Goal: Information Seeking & Learning: Learn about a topic

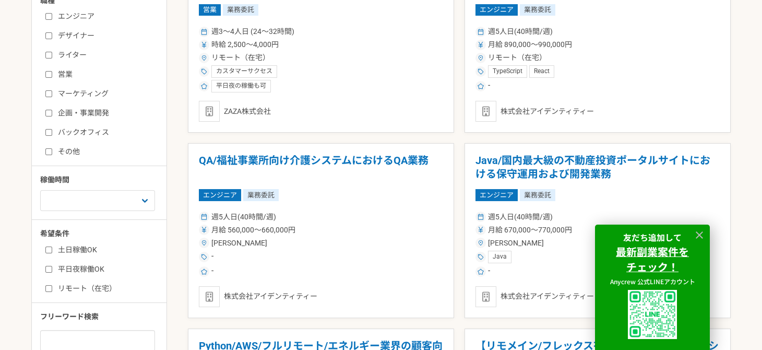
scroll to position [365, 0]
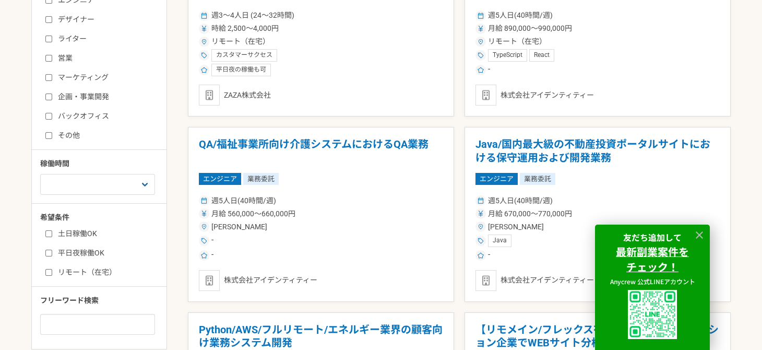
click at [75, 115] on label "バックオフィス" at bounding box center [105, 116] width 120 height 11
click at [52, 115] on input "バックオフィス" at bounding box center [48, 116] width 7 height 7
checkbox input "true"
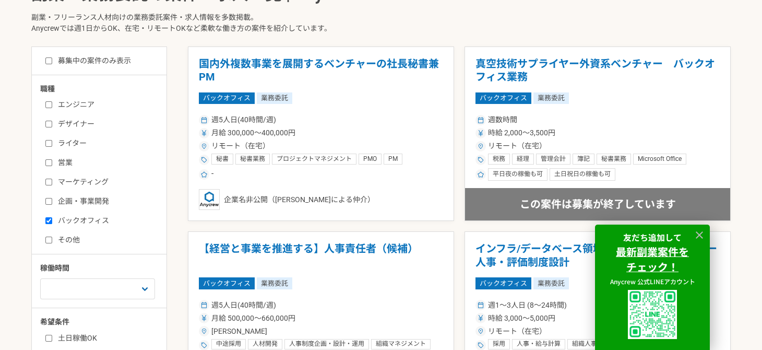
scroll to position [261, 0]
click at [89, 52] on div "募集中の案件のみ表示 職種 エンジニア デザイナー ライター 営業 マーケティング 企画・事業開発 バックオフィス その他 稼働時間 週1人日（8時間）以下 …" at bounding box center [99, 249] width 136 height 407
click at [90, 58] on label "募集中の案件のみ表示" at bounding box center [88, 60] width 86 height 11
click at [52, 58] on input "募集中の案件のみ表示" at bounding box center [48, 60] width 7 height 7
checkbox input "true"
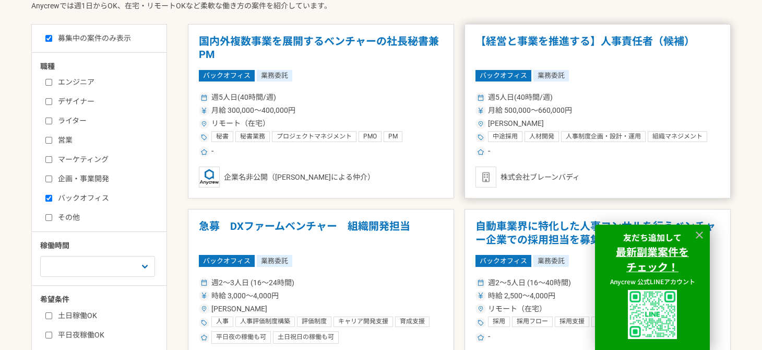
scroll to position [261, 0]
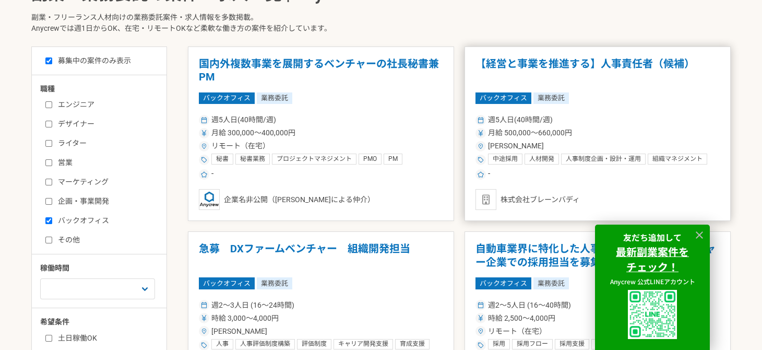
click at [587, 64] on h1 "【経営と事業を推進する】人事責任者（候補）" at bounding box center [598, 70] width 244 height 27
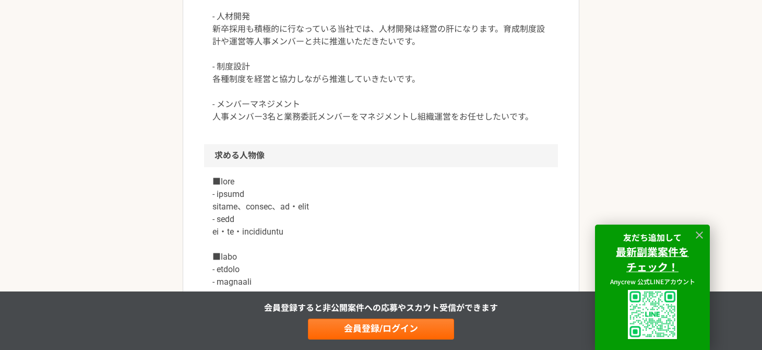
scroll to position [627, 0]
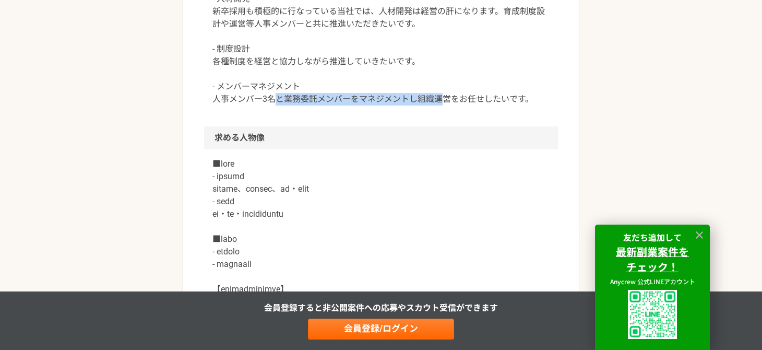
drag, startPoint x: 300, startPoint y: 158, endPoint x: 468, endPoint y: 155, distance: 167.6
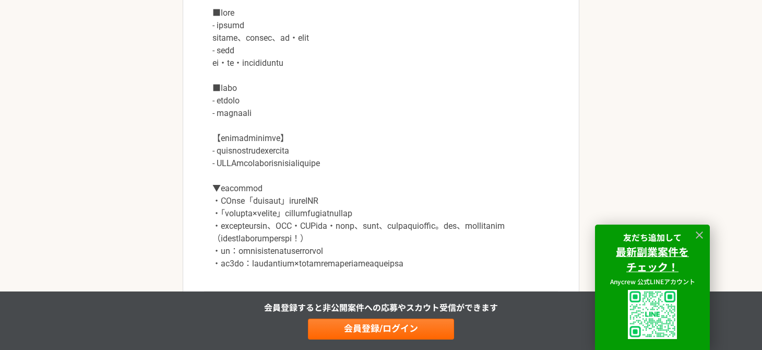
scroll to position [835, 0]
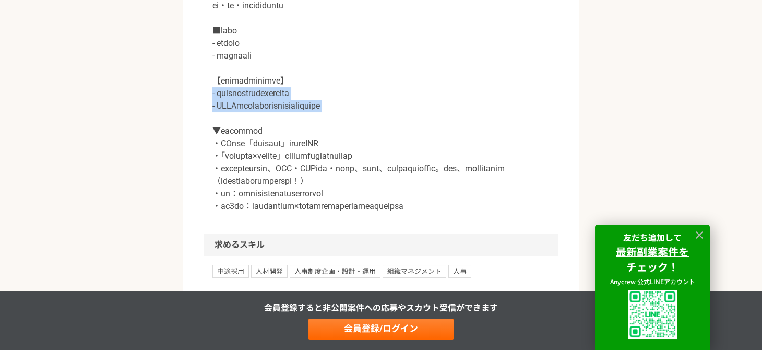
drag, startPoint x: 212, startPoint y: 150, endPoint x: 375, endPoint y: 177, distance: 164.5
click at [370, 177] on p at bounding box center [380, 80] width 337 height 263
click at [239, 212] on p at bounding box center [380, 80] width 337 height 263
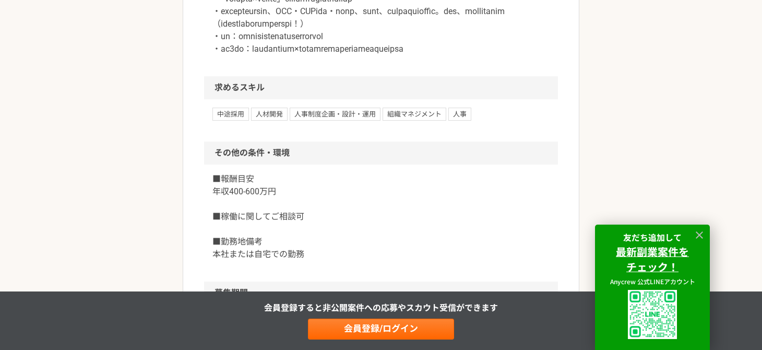
scroll to position [1201, 0]
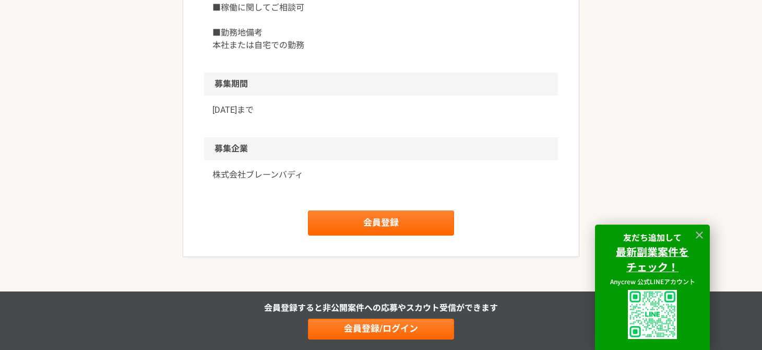
drag, startPoint x: 212, startPoint y: 67, endPoint x: 327, endPoint y: 75, distance: 115.6
click at [326, 73] on div "■報酬目安 年収400-600万円 ■稼働に関してご相談可 ■勤務地備考 本社または自宅での勤務" at bounding box center [381, 14] width 354 height 117
click at [298, 52] on p "■報酬目安 年収400-600万円 ■稼働に関してご相談可 ■勤務地備考 本社または自宅での勤務" at bounding box center [380, 8] width 337 height 88
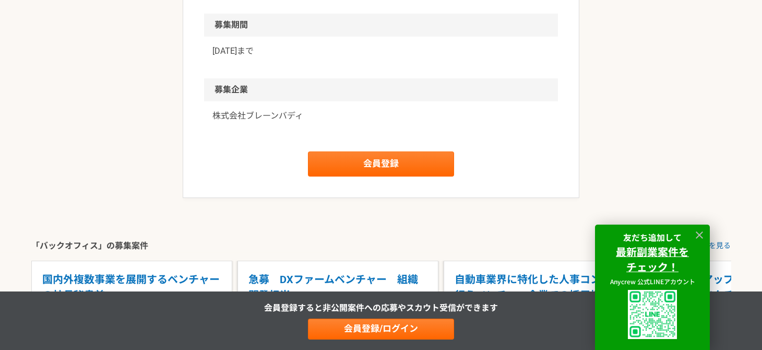
scroll to position [1305, 0]
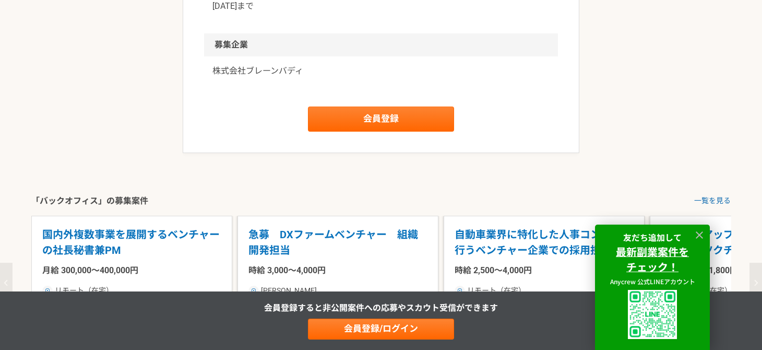
drag, startPoint x: 199, startPoint y: 93, endPoint x: 361, endPoint y: 96, distance: 161.4
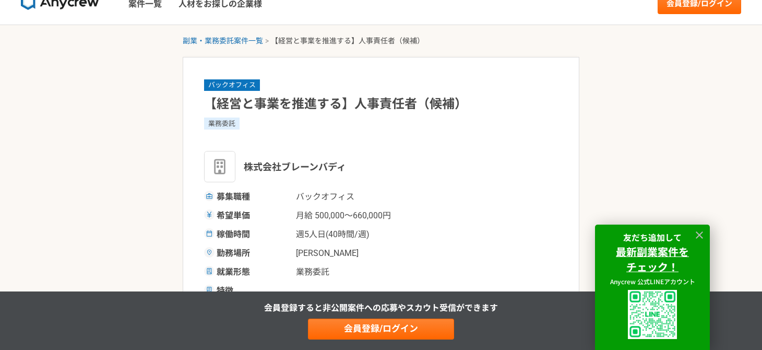
scroll to position [0, 0]
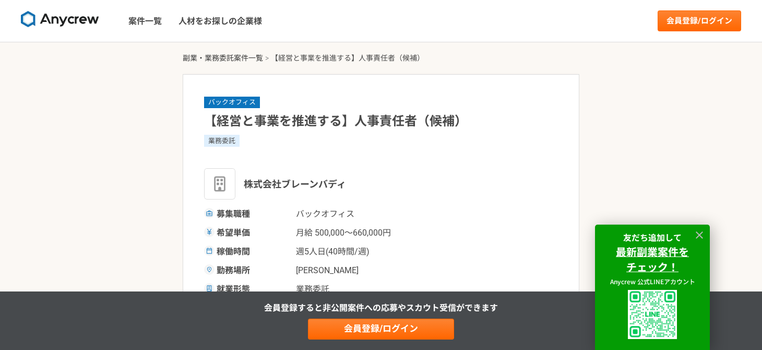
click at [252, 56] on link "副業・業務委託案件一覧" at bounding box center [223, 58] width 80 height 8
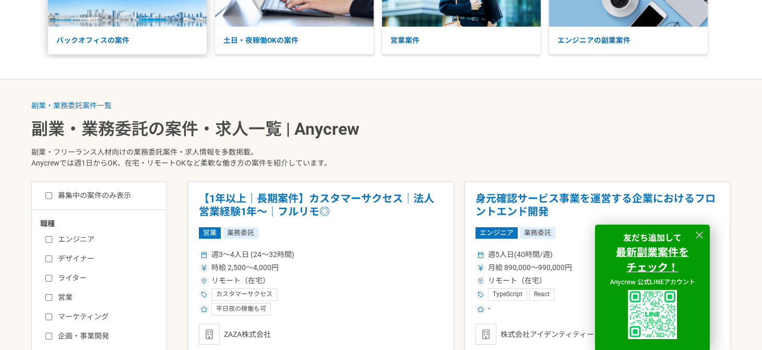
scroll to position [157, 0]
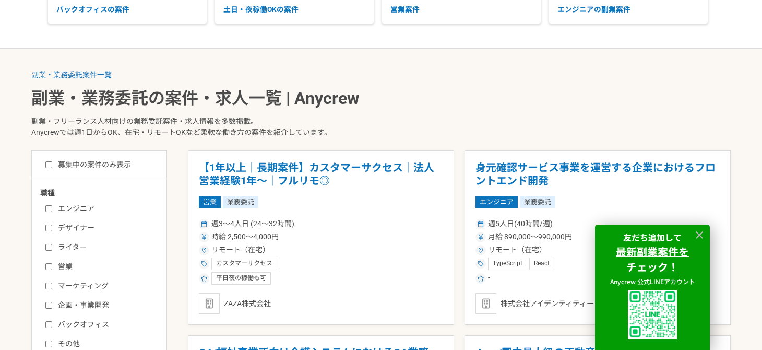
click at [84, 161] on label "募集中の案件のみ表示" at bounding box center [88, 164] width 86 height 11
click at [52, 161] on input "募集中の案件のみ表示" at bounding box center [48, 164] width 7 height 7
checkbox input "true"
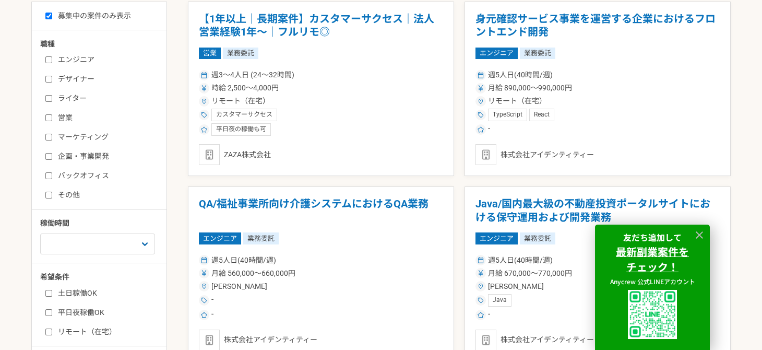
scroll to position [365, 0]
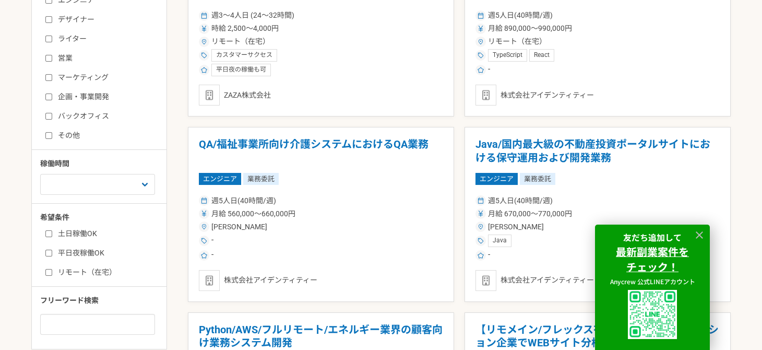
click at [94, 115] on label "バックオフィス" at bounding box center [105, 116] width 120 height 11
click at [52, 115] on input "バックオフィス" at bounding box center [48, 116] width 7 height 7
checkbox input "true"
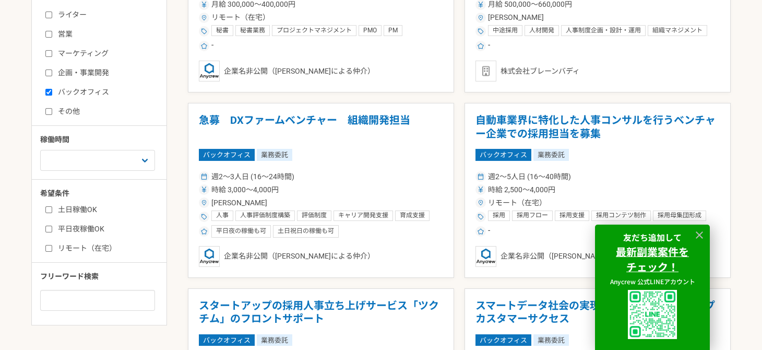
scroll to position [418, 0]
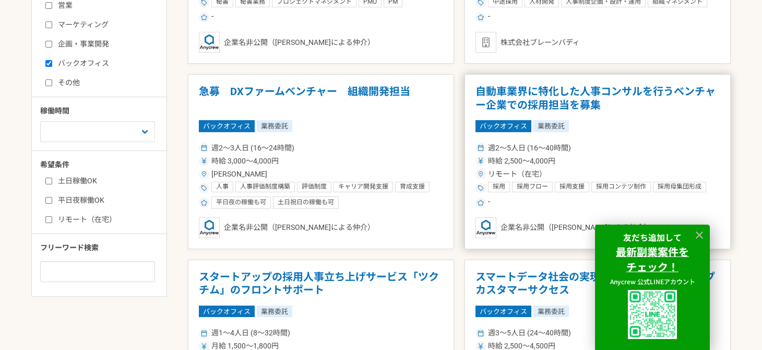
click at [553, 98] on h1 "自動車業界に特化した人事コンサルを行うベンチャー企業での採用担当を募集" at bounding box center [598, 98] width 244 height 27
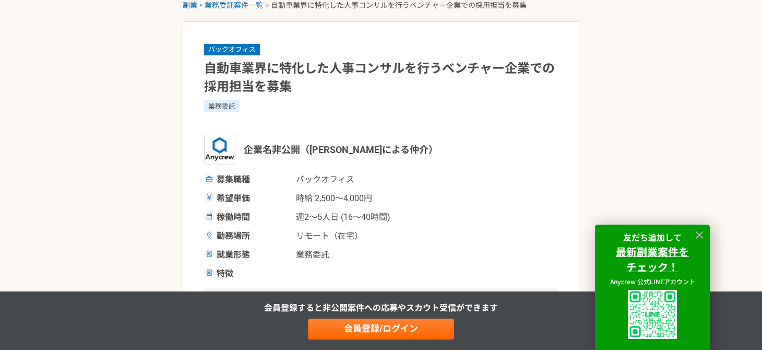
scroll to position [104, 0]
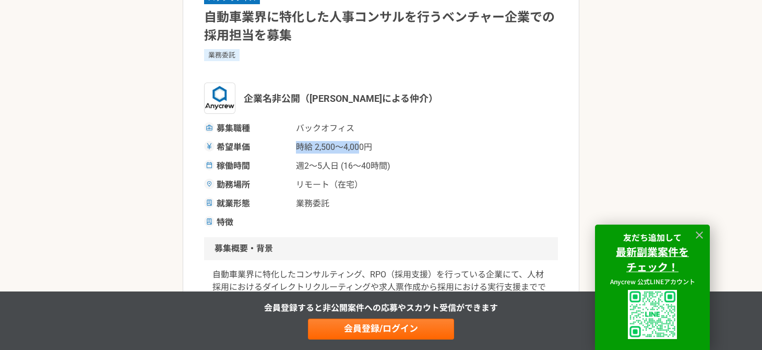
drag, startPoint x: 298, startPoint y: 152, endPoint x: 376, endPoint y: 145, distance: 78.6
click at [368, 145] on span "時給 2,500〜4,000円" at bounding box center [348, 147] width 104 height 13
drag, startPoint x: 402, startPoint y: 166, endPoint x: 325, endPoint y: 172, distance: 77.5
click at [327, 172] on div "稼働時間 週2〜5人日 (16〜40時間)" at bounding box center [381, 166] width 354 height 13
click at [297, 185] on span "リモート（在宅）" at bounding box center [348, 185] width 104 height 13
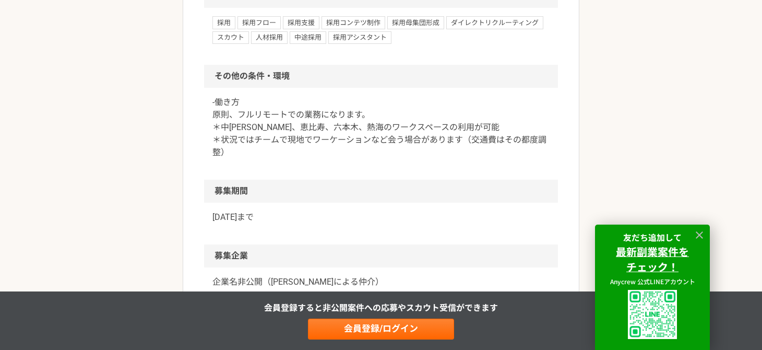
scroll to position [835, 0]
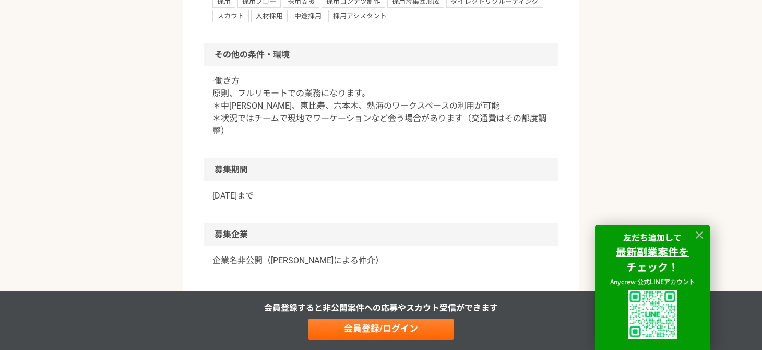
drag, startPoint x: 208, startPoint y: 192, endPoint x: 319, endPoint y: 190, distance: 110.7
click at [315, 190] on div "[DATE]まで" at bounding box center [381, 202] width 354 height 42
drag, startPoint x: 211, startPoint y: 169, endPoint x: 266, endPoint y: 176, distance: 55.3
click at [264, 175] on h2 "募集期間" at bounding box center [381, 169] width 354 height 23
drag, startPoint x: 209, startPoint y: 196, endPoint x: 325, endPoint y: 181, distance: 117.3
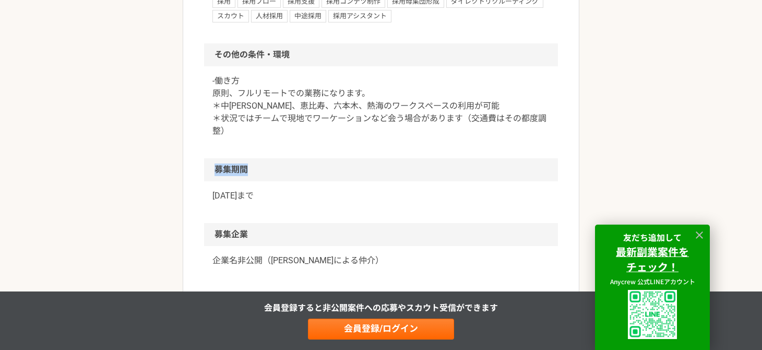
click at [324, 182] on div "[DATE]まで" at bounding box center [381, 202] width 354 height 42
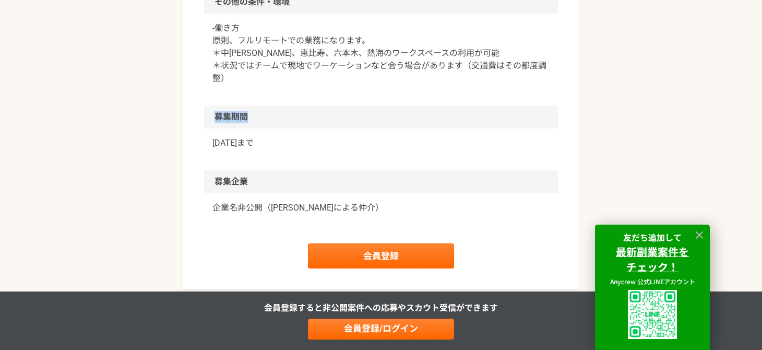
scroll to position [1096, 0]
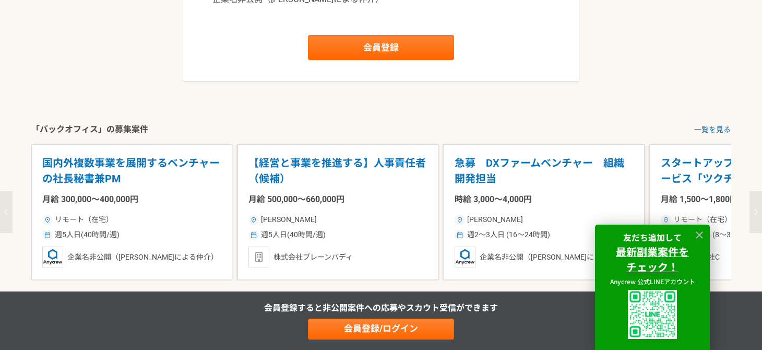
click at [294, 166] on p "【経営と事業を推進する】人事責任者（候補）" at bounding box center [338, 171] width 179 height 32
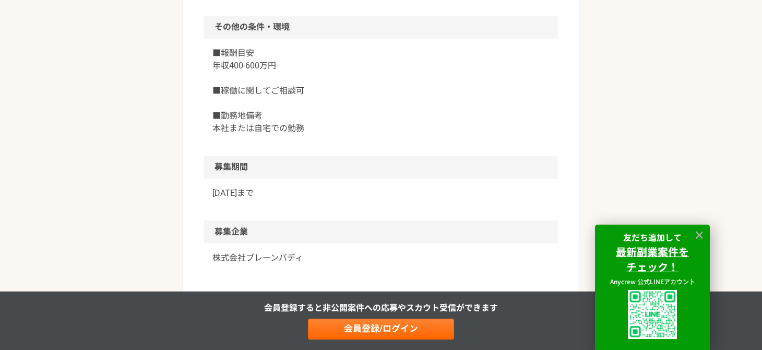
scroll to position [1201, 0]
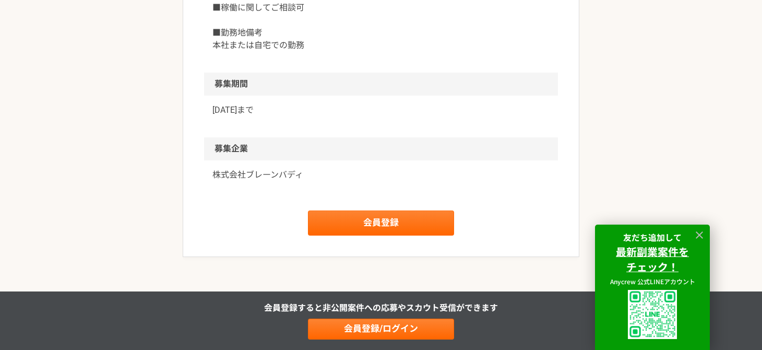
drag, startPoint x: 213, startPoint y: 196, endPoint x: 307, endPoint y: 190, distance: 94.2
click at [306, 137] on div "[DATE]まで" at bounding box center [381, 117] width 354 height 42
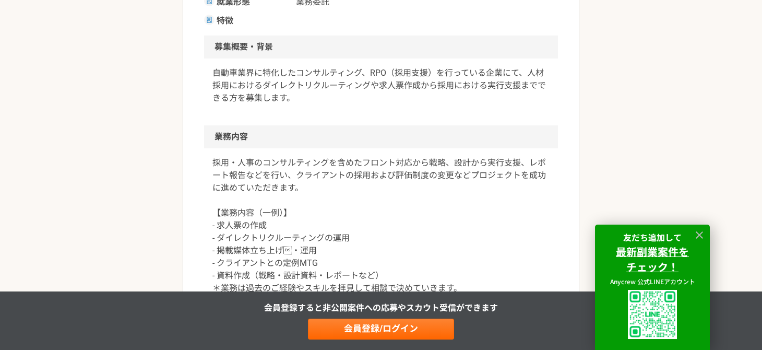
scroll to position [470, 0]
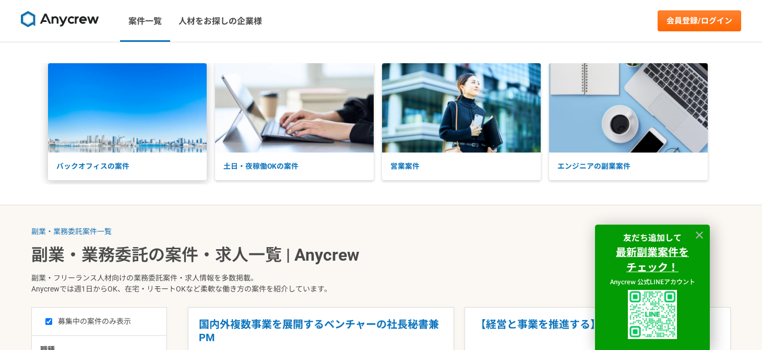
click at [133, 120] on img at bounding box center [127, 107] width 159 height 89
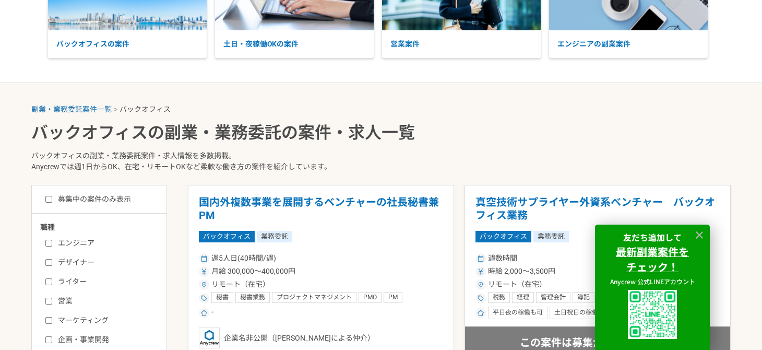
scroll to position [52, 0]
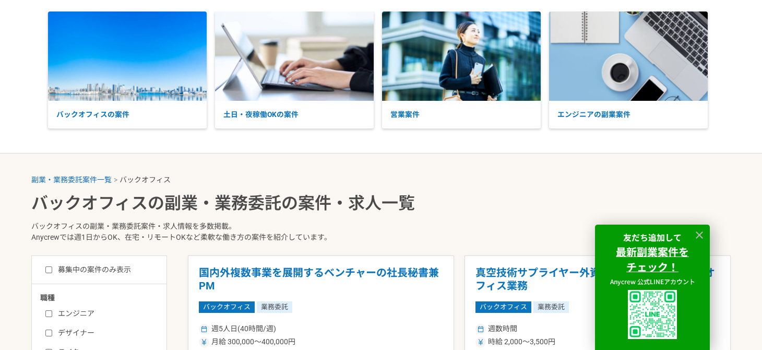
click at [97, 271] on label "募集中の案件のみ表示" at bounding box center [88, 269] width 86 height 11
click at [52, 271] on input "募集中の案件のみ表示" at bounding box center [48, 269] width 7 height 7
checkbox input "true"
